Goal: Book appointment/travel/reservation

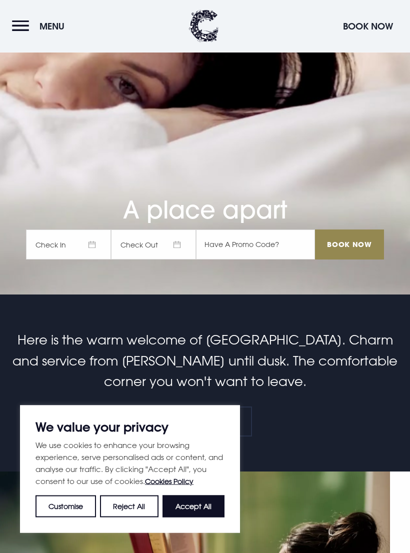
scroll to position [259, 0]
click at [63, 256] on span "Check In" at bounding box center [68, 244] width 85 height 30
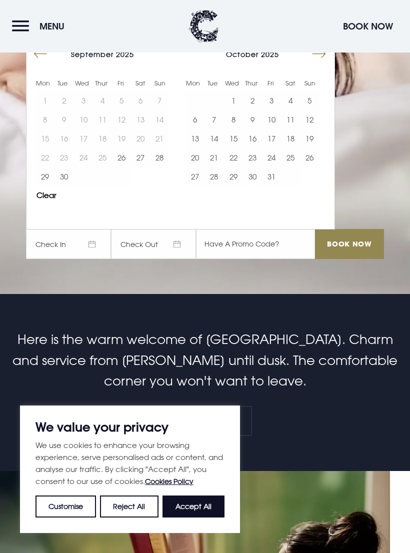
click at [141, 167] on button "27" at bounding box center [140, 157] width 19 height 19
click at [157, 167] on button "28" at bounding box center [159, 157] width 19 height 19
click at [361, 259] on input "Book Now" at bounding box center [349, 244] width 69 height 30
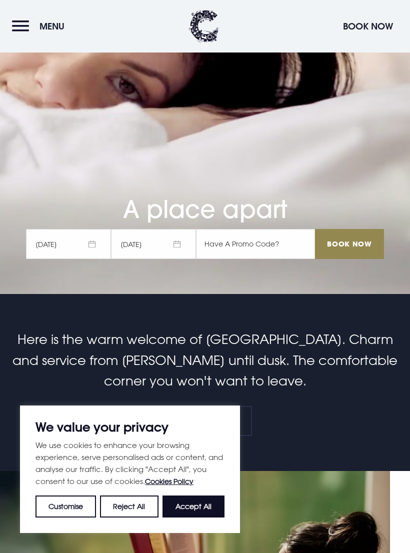
scroll to position [274, 0]
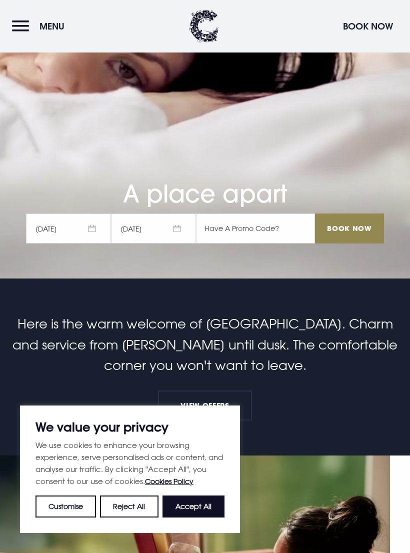
click at [29, 29] on button "Menu" at bounding box center [40, 25] width 57 height 21
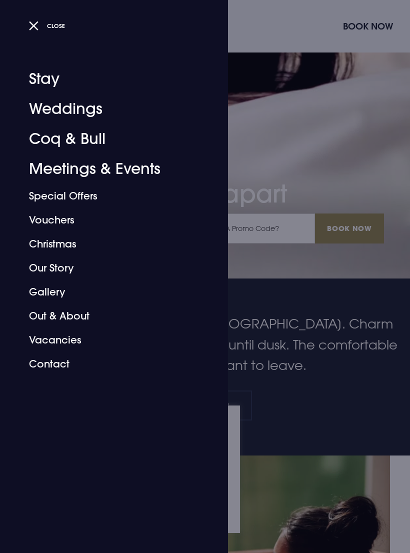
click at [22, 29] on div "Close" at bounding box center [120, 25] width 199 height 21
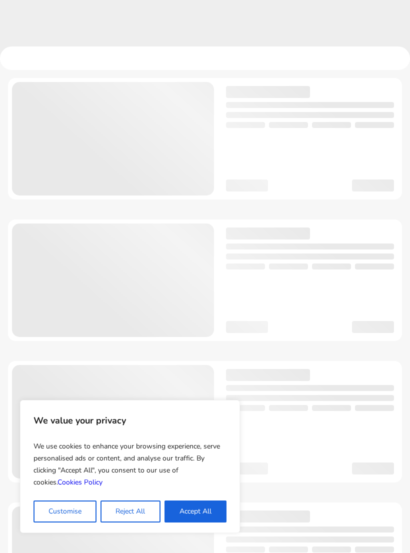
click at [187, 516] on button "Accept All" at bounding box center [195, 511] width 62 height 22
checkbox input "true"
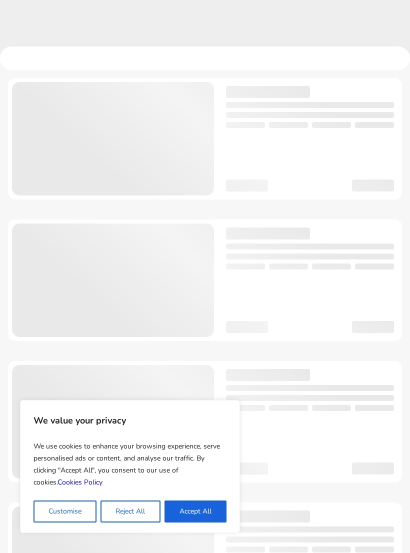
checkbox input "true"
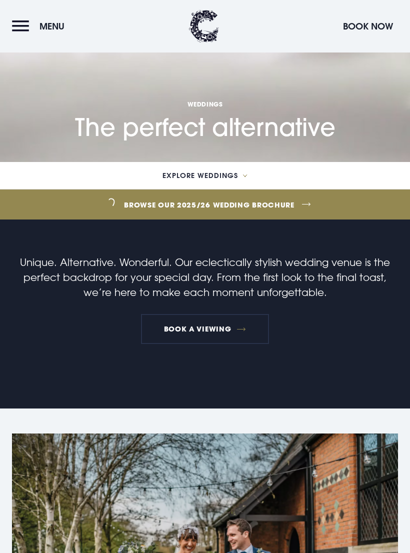
scroll to position [388, 0]
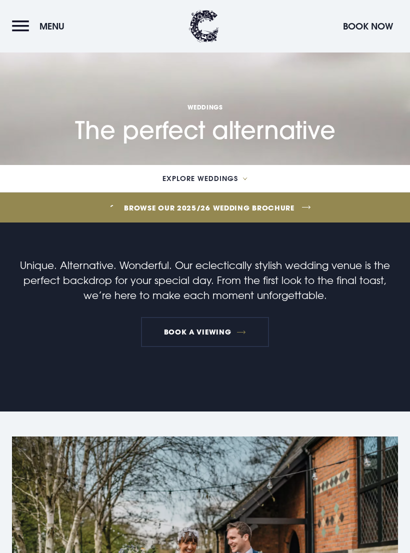
click at [184, 182] on span "Explore Weddings" at bounding box center [199, 178] width 75 height 7
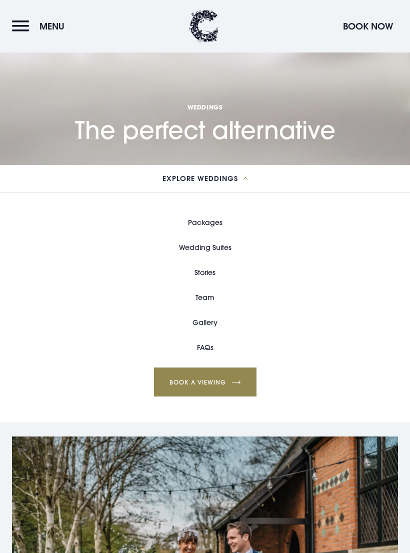
click at [197, 233] on link "Packages" at bounding box center [205, 222] width 34 height 25
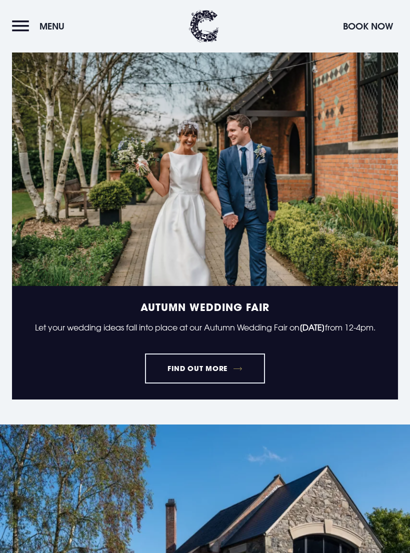
scroll to position [783, 0]
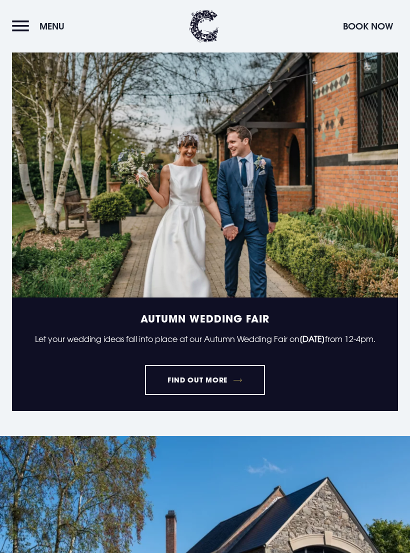
click at [175, 395] on link "FIND OUT MORE" at bounding box center [205, 380] width 120 height 30
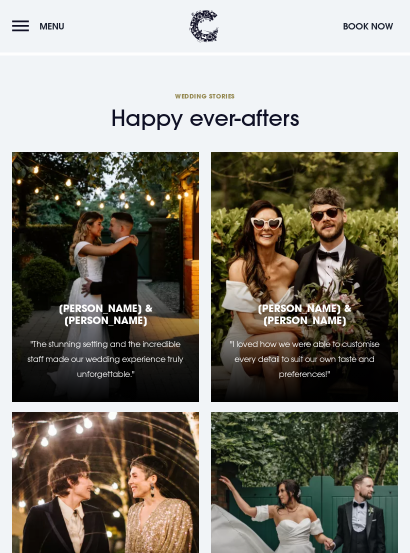
scroll to position [3977, 0]
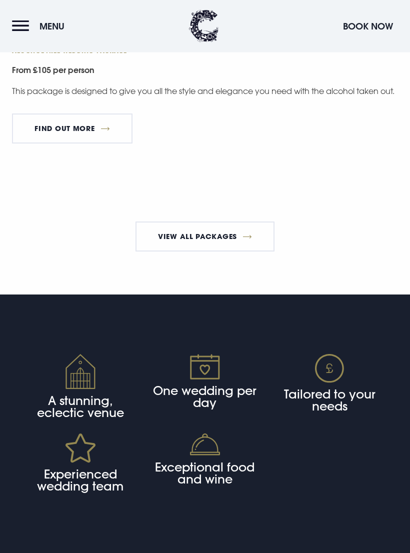
scroll to position [2663, 0]
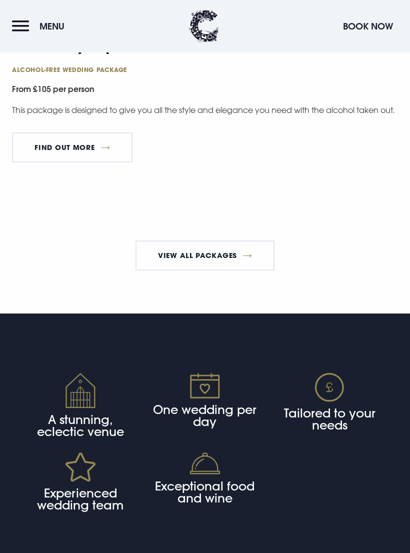
click at [173, 270] on link "View All Packages" at bounding box center [204, 255] width 139 height 30
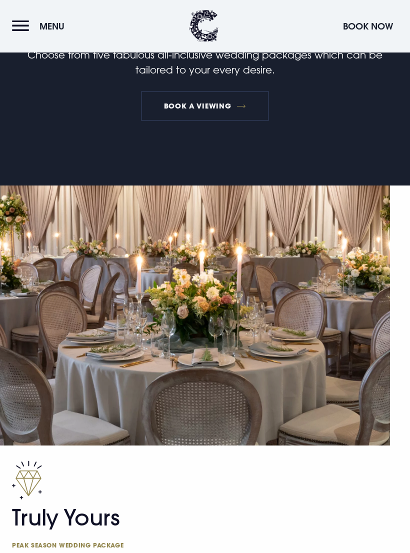
scroll to position [0, 0]
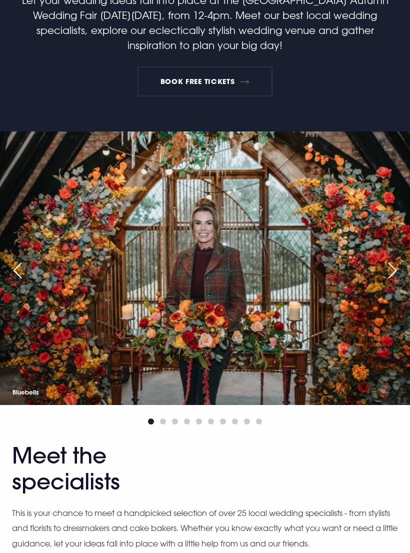
scroll to position [199, 0]
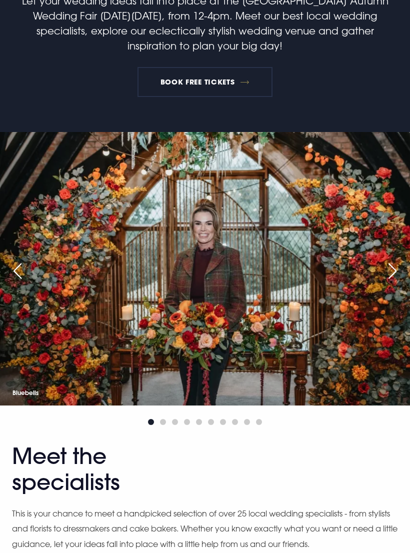
click at [203, 89] on link "BOOK FREE TICKETS" at bounding box center [204, 82] width 135 height 30
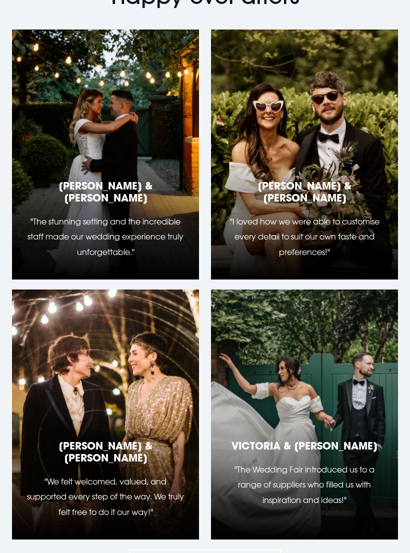
scroll to position [2353, 0]
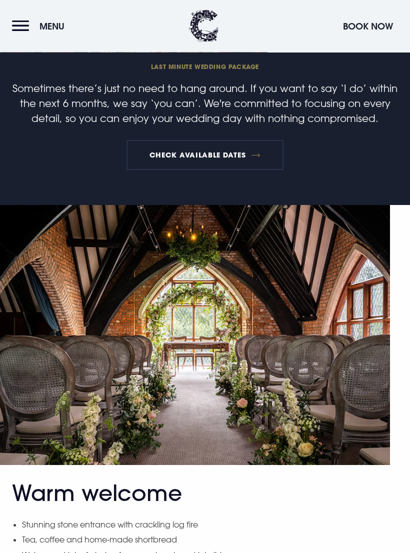
scroll to position [131, 0]
click at [155, 163] on link "Check available dates" at bounding box center [204, 155] width 156 height 30
